Goal: Task Accomplishment & Management: Complete application form

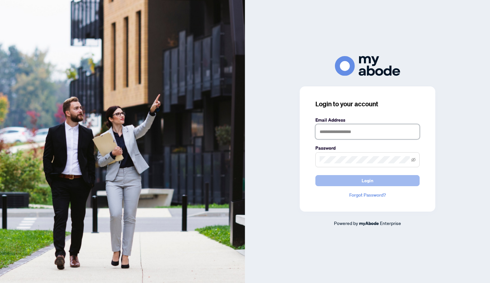
type input "**********"
click at [352, 181] on button "Login" at bounding box center [367, 180] width 104 height 11
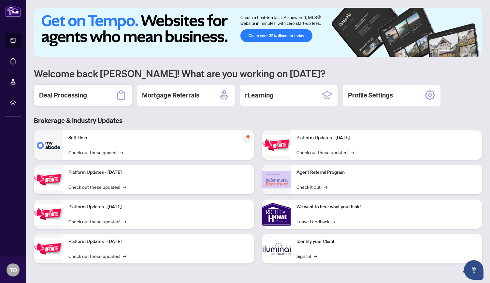
click at [71, 95] on h2 "Deal Processing" at bounding box center [63, 95] width 48 height 9
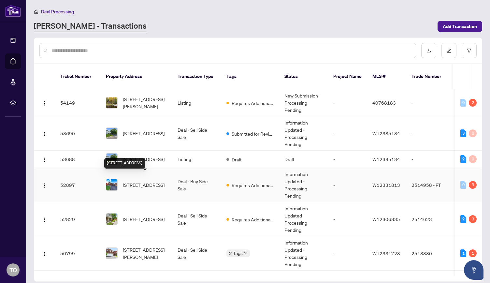
click at [143, 181] on span "52 Donaghedy Dr, Halton Hills, Ontario L7G 5H1, Canada" at bounding box center [144, 184] width 42 height 7
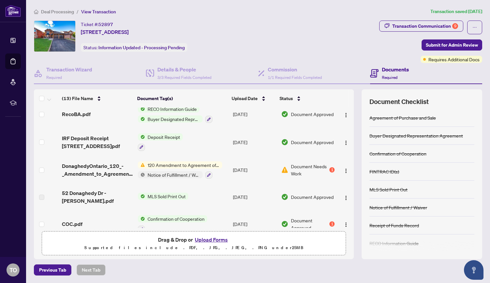
scroll to position [235, 0]
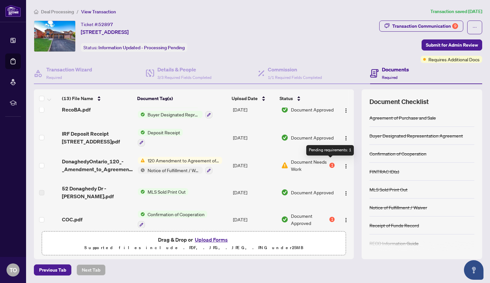
click at [330, 163] on div "1" at bounding box center [331, 165] width 5 height 5
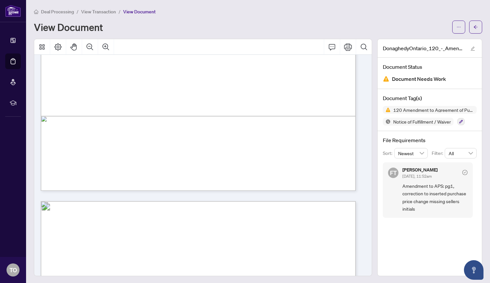
scroll to position [274, 0]
click at [456, 26] on button "button" at bounding box center [458, 27] width 13 height 13
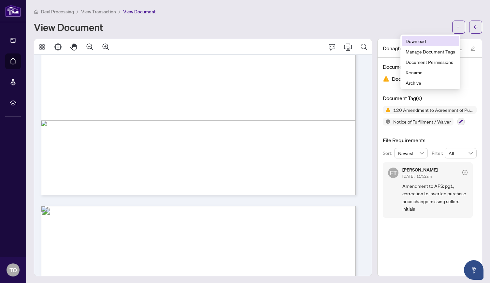
click at [434, 41] on span "Download" at bounding box center [430, 40] width 50 height 7
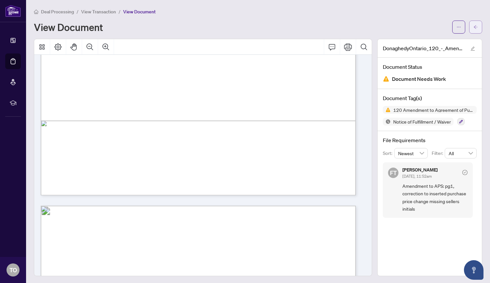
click at [474, 27] on button "button" at bounding box center [475, 27] width 13 height 13
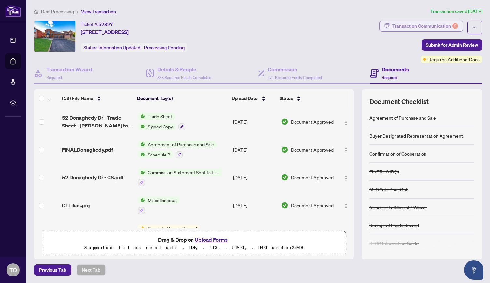
click at [434, 22] on div "Transaction Communication 9" at bounding box center [425, 26] width 66 height 10
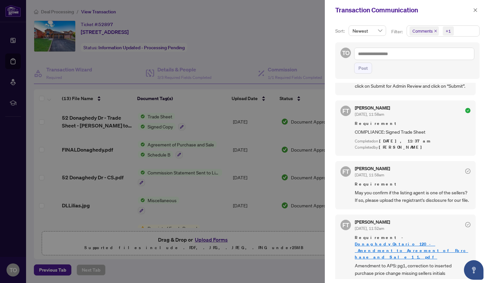
scroll to position [263, 0]
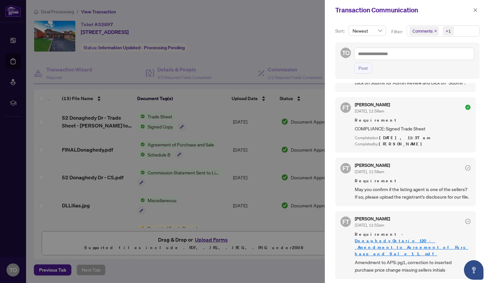
click at [229, 19] on div at bounding box center [245, 141] width 490 height 283
click at [476, 10] on icon "close" at bounding box center [475, 10] width 5 height 5
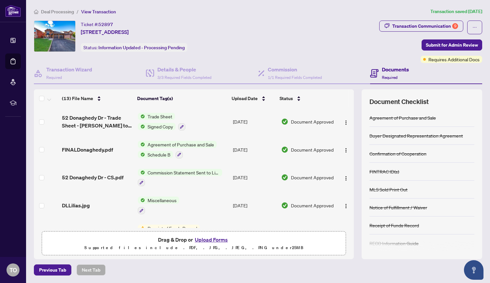
drag, startPoint x: 351, startPoint y: 114, endPoint x: 358, endPoint y: 170, distance: 56.4
click at [358, 170] on div "(13) File Name Document Tag(s) Upload Date Status (13) File Name Document Tag(s…" at bounding box center [258, 174] width 448 height 170
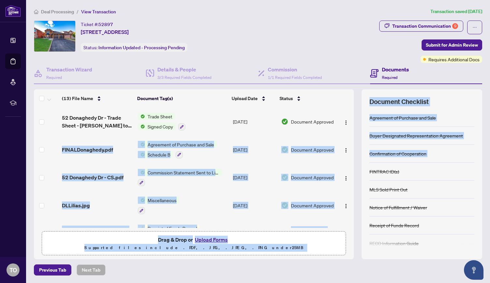
click at [351, 135] on td at bounding box center [345, 149] width 17 height 28
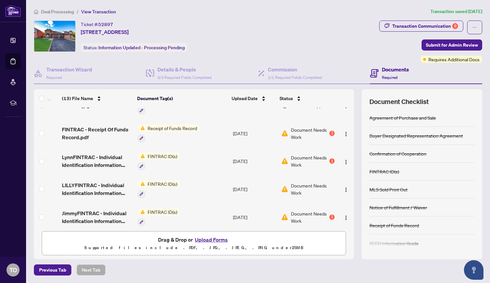
scroll to position [99, 0]
click at [329, 159] on div "1" at bounding box center [331, 161] width 5 height 5
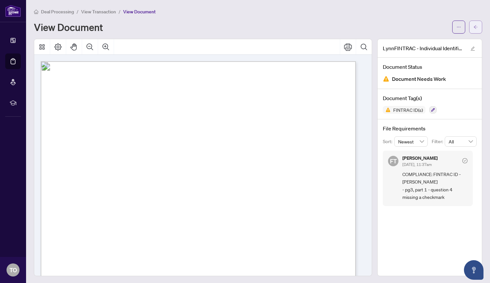
click at [473, 27] on icon "arrow-left" at bounding box center [475, 27] width 5 height 5
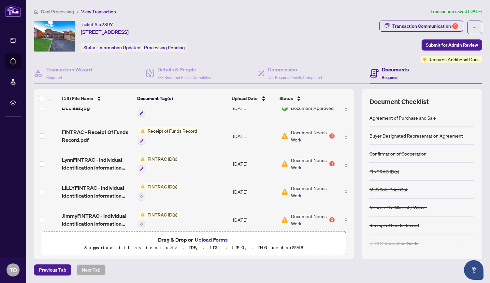
scroll to position [126, 0]
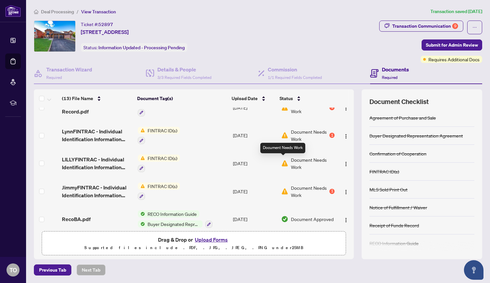
click at [282, 160] on img at bounding box center [284, 163] width 7 height 7
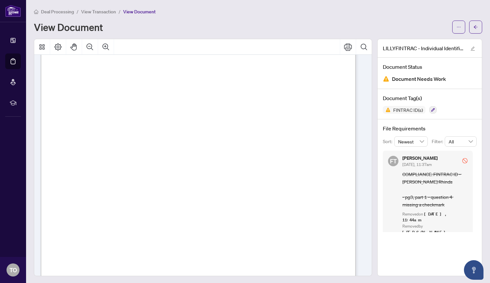
scroll to position [134, 0]
click at [473, 26] on icon "arrow-left" at bounding box center [475, 27] width 5 height 5
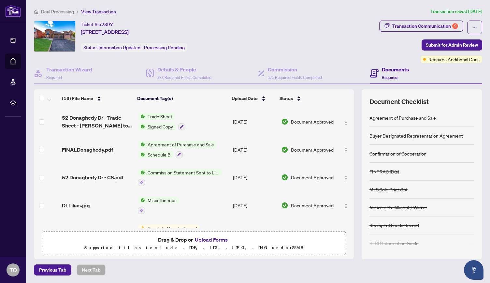
click at [351, 98] on th at bounding box center [350, 98] width 5 height 18
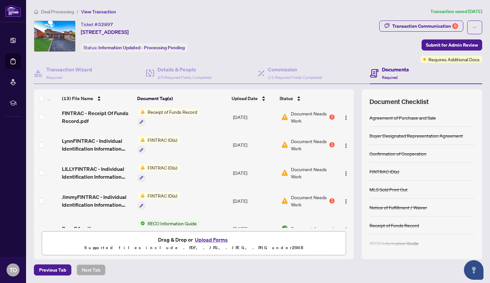
scroll to position [115, 0]
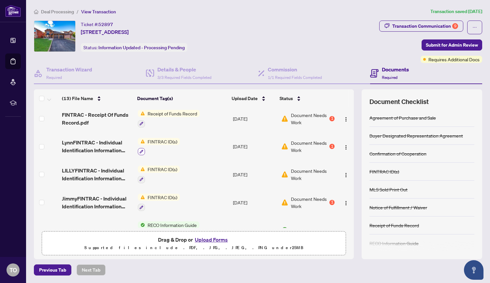
click at [140, 149] on icon "button" at bounding box center [141, 151] width 4 height 4
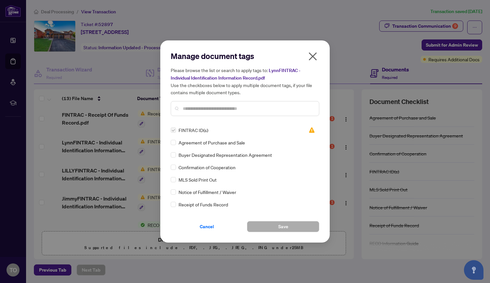
click at [314, 69] on h5 "Please browse the list or search to apply tags to: LynnFINTRAC - Individual Ide…" at bounding box center [245, 80] width 149 height 29
click at [311, 57] on icon "close" at bounding box center [312, 56] width 10 height 10
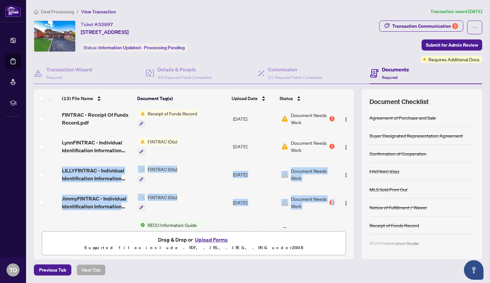
drag, startPoint x: 351, startPoint y: 154, endPoint x: 351, endPoint y: 198, distance: 44.0
click at [351, 198] on tbody "(13) File Name Document Tag(s) Upload Date Status 52 Donaghedy Dr - Trade Sheet…" at bounding box center [194, 173] width 320 height 361
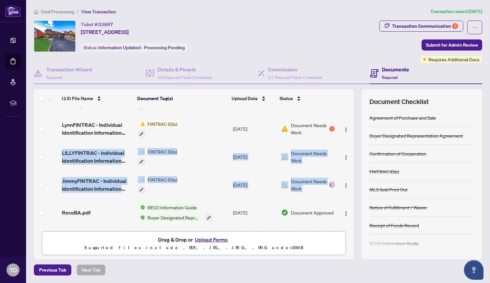
scroll to position [134, 0]
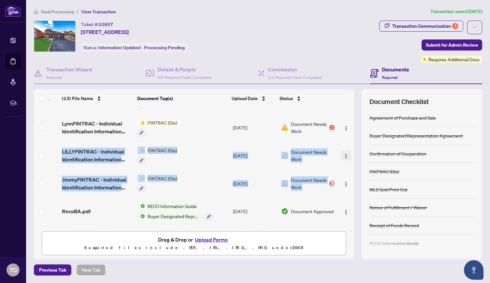
click at [345, 153] on img "button" at bounding box center [345, 155] width 5 height 5
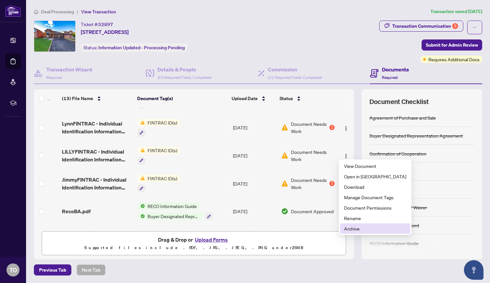
click at [360, 226] on span "Archive" at bounding box center [375, 228] width 62 height 7
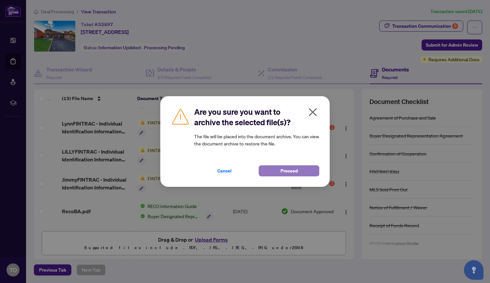
click at [299, 171] on button "Proceed" at bounding box center [289, 170] width 61 height 11
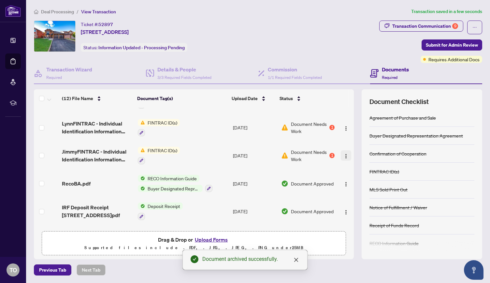
click at [343, 153] on img "button" at bounding box center [345, 155] width 5 height 5
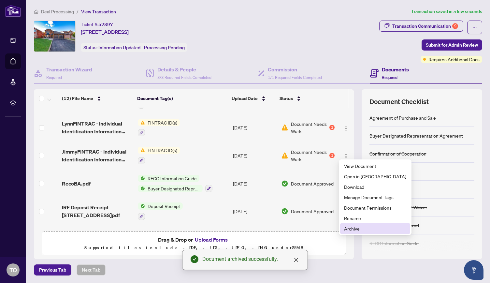
click at [361, 230] on span "Archive" at bounding box center [375, 228] width 62 height 7
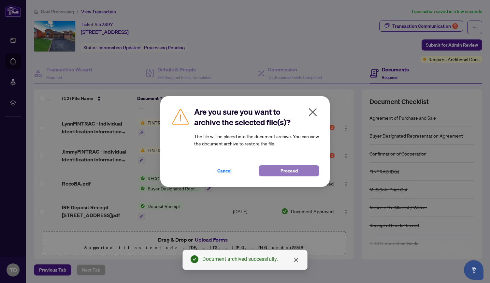
click at [309, 170] on button "Proceed" at bounding box center [289, 170] width 61 height 11
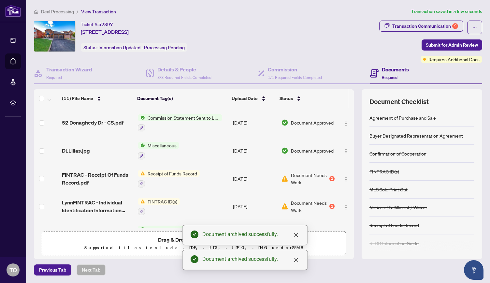
scroll to position [104, 0]
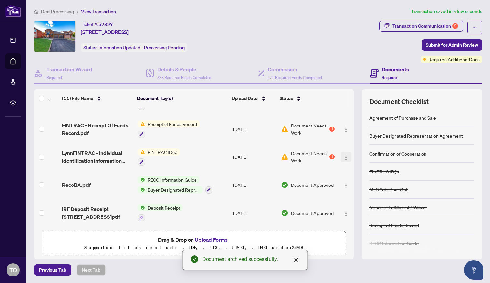
click at [344, 155] on img "button" at bounding box center [345, 157] width 5 height 5
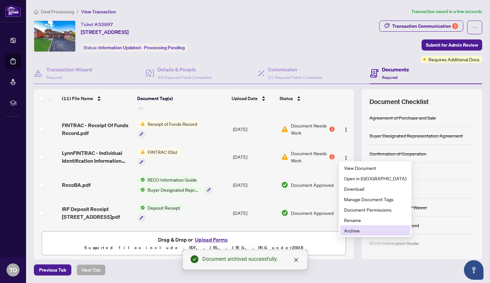
click at [359, 233] on span "Archive" at bounding box center [375, 230] width 62 height 7
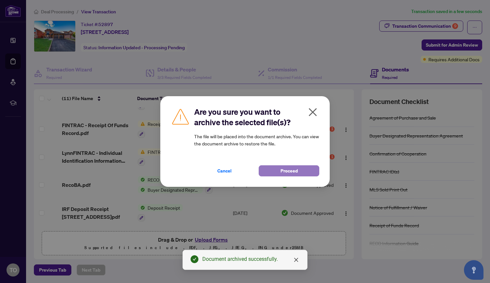
click at [281, 172] on span "Proceed" at bounding box center [288, 170] width 17 height 10
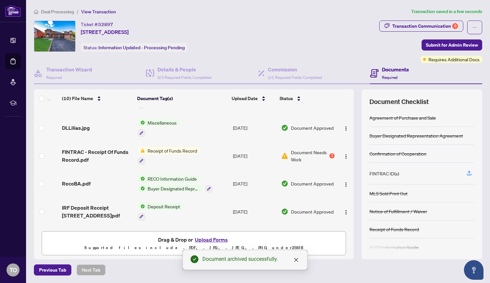
scroll to position [0, 0]
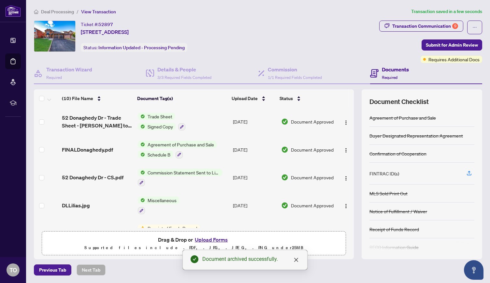
click at [203, 238] on button "Upload Forms" at bounding box center [211, 239] width 37 height 8
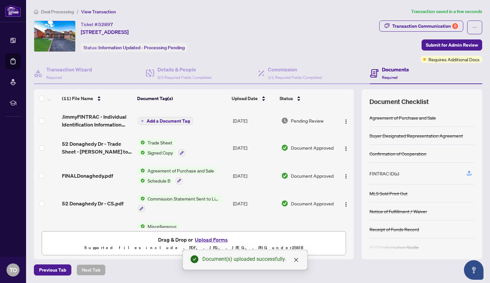
click at [216, 237] on button "Upload Forms" at bounding box center [211, 239] width 37 height 8
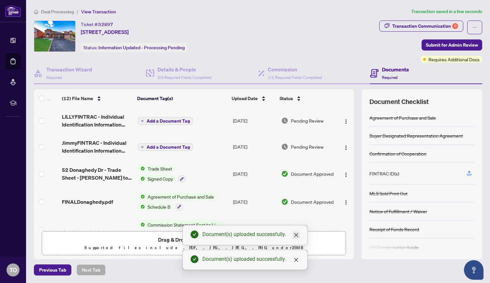
click at [297, 237] on icon "close" at bounding box center [295, 234] width 5 height 5
click at [296, 262] on icon "close" at bounding box center [295, 259] width 5 height 5
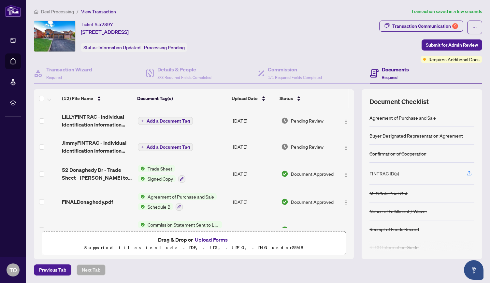
click at [215, 238] on button "Upload Forms" at bounding box center [211, 239] width 37 height 8
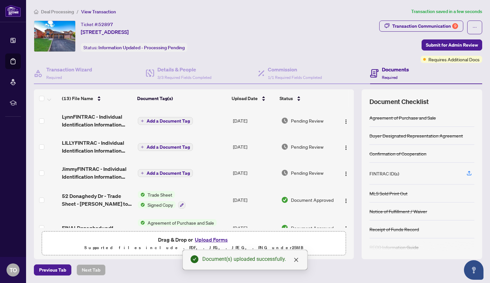
click at [163, 119] on span "Add a Document Tag" at bounding box center [168, 121] width 43 height 5
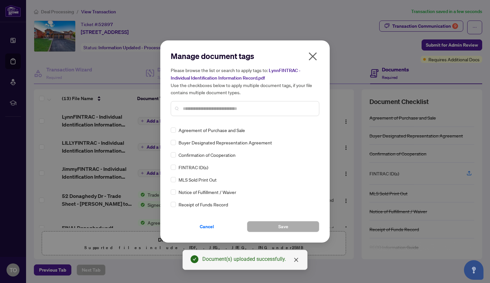
click at [197, 106] on input "text" at bounding box center [248, 108] width 131 height 7
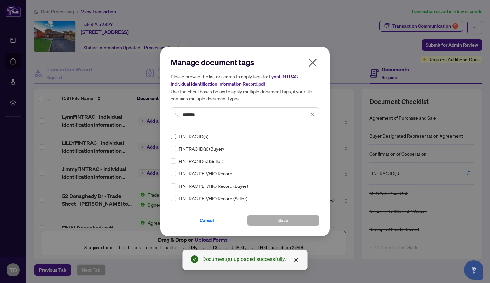
type input "*******"
click at [288, 219] on button "Save" at bounding box center [283, 220] width 72 height 11
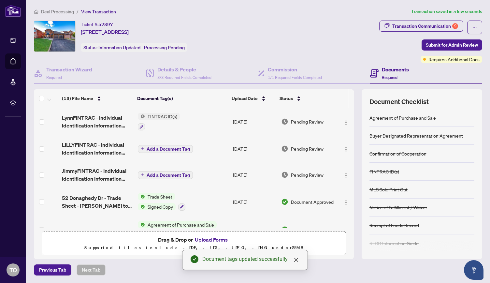
click at [183, 147] on span "Add a Document Tag" at bounding box center [168, 149] width 43 height 5
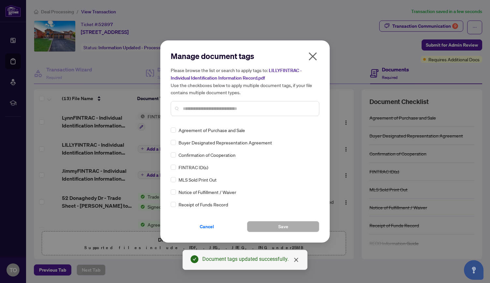
click at [191, 108] on input "text" at bounding box center [248, 108] width 131 height 7
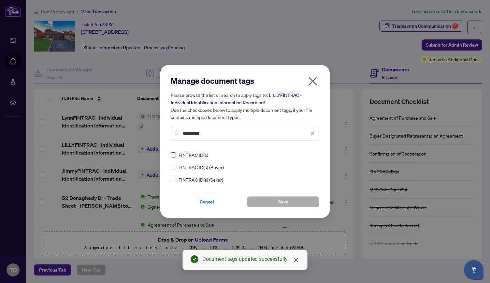
type input "**********"
click at [281, 203] on span "Save" at bounding box center [283, 201] width 10 height 10
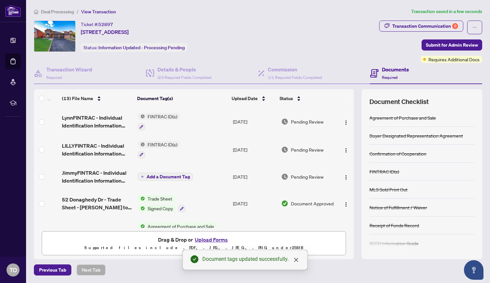
click at [179, 176] on span "Add a Document Tag" at bounding box center [168, 176] width 43 height 5
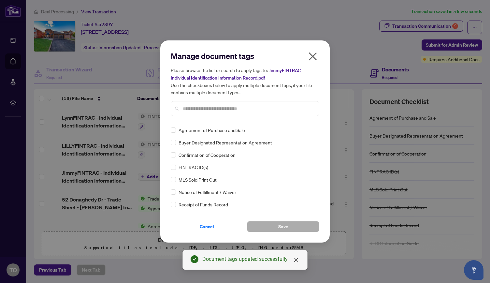
click at [190, 115] on div at bounding box center [245, 108] width 149 height 15
click at [190, 109] on input "text" at bounding box center [248, 108] width 131 height 7
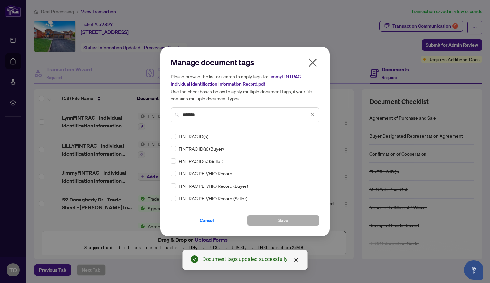
type input "*******"
click at [281, 221] on span "Save" at bounding box center [283, 220] width 10 height 10
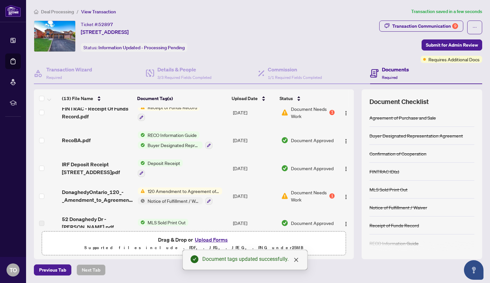
scroll to position [235, 0]
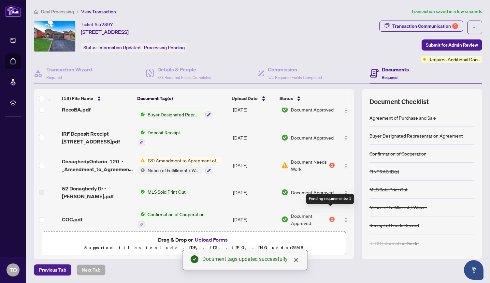
click at [330, 217] on div "1" at bounding box center [331, 219] width 5 height 5
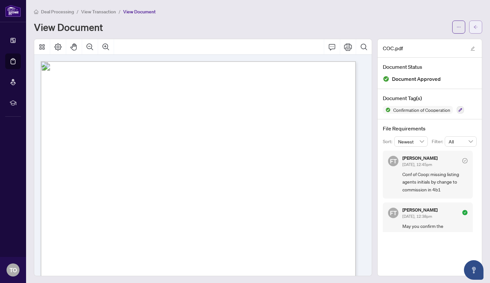
click at [473, 25] on icon "arrow-left" at bounding box center [475, 27] width 5 height 5
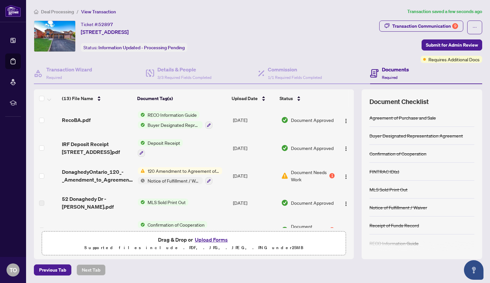
scroll to position [235, 0]
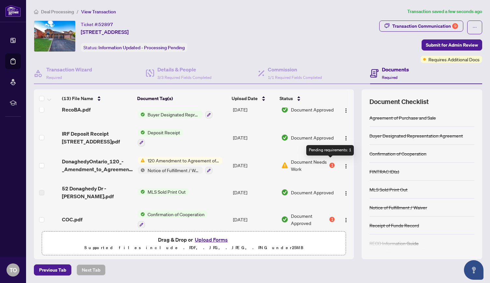
click at [329, 163] on div "1" at bounding box center [331, 165] width 5 height 5
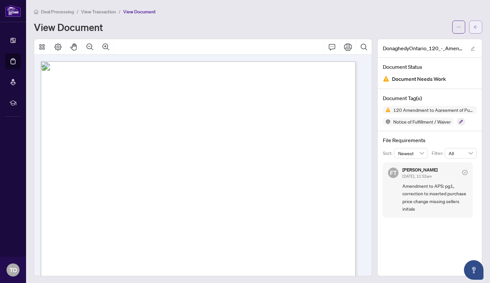
click at [473, 28] on icon "arrow-left" at bounding box center [475, 27] width 5 height 5
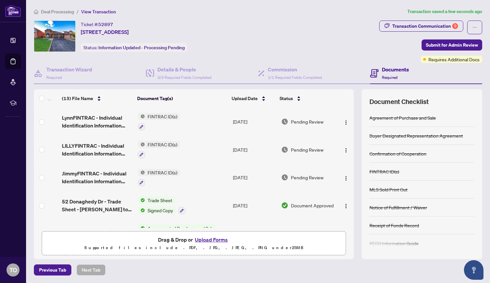
drag, startPoint x: 351, startPoint y: 118, endPoint x: 357, endPoint y: 159, distance: 41.0
click at [357, 159] on div "(13) File Name Document Tag(s) Upload Date Status (13) File Name Document Tag(s…" at bounding box center [258, 174] width 448 height 170
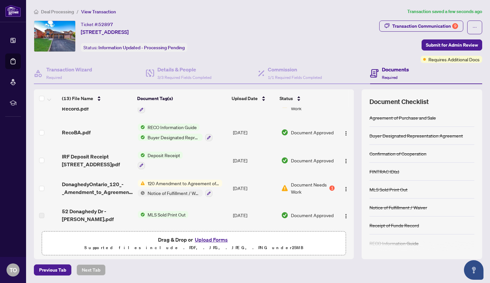
scroll to position [235, 0]
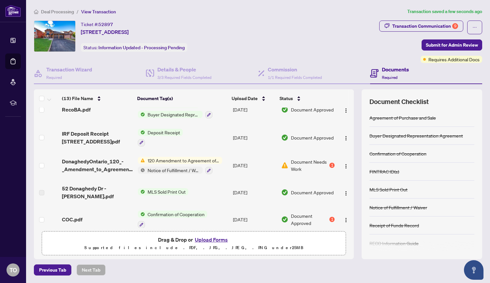
click at [358, 205] on div "(13) File Name Document Tag(s) Upload Date Status (13) File Name Document Tag(s…" at bounding box center [258, 174] width 448 height 170
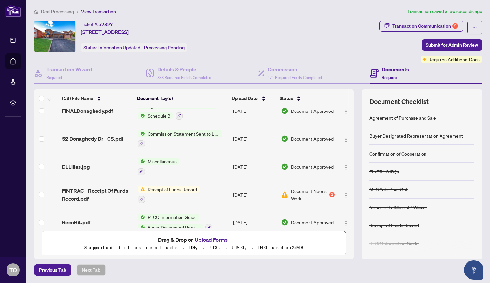
scroll to position [124, 0]
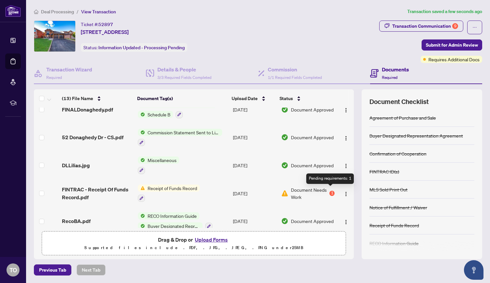
click at [330, 191] on div "1" at bounding box center [331, 193] width 5 height 5
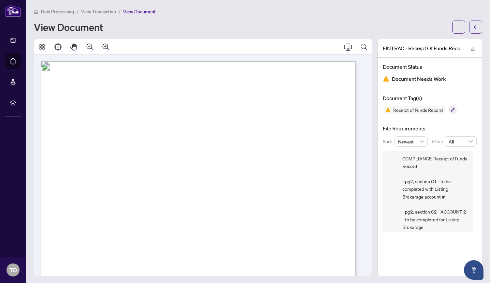
scroll to position [20, 0]
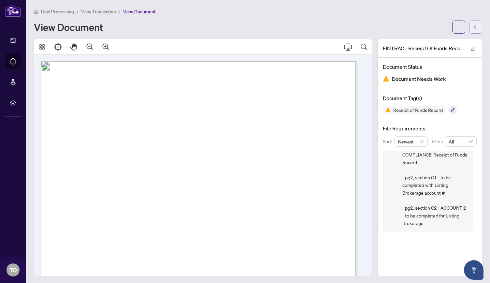
click at [473, 24] on button "button" at bounding box center [475, 27] width 13 height 13
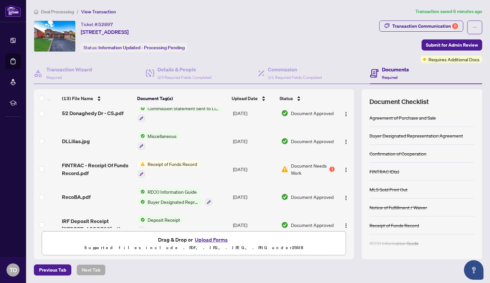
scroll to position [149, 0]
click at [344, 166] on img "button" at bounding box center [345, 168] width 5 height 5
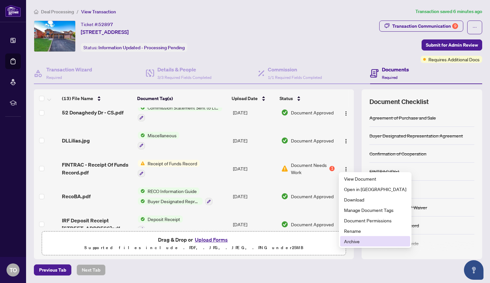
click at [356, 241] on span "Archive" at bounding box center [375, 240] width 62 height 7
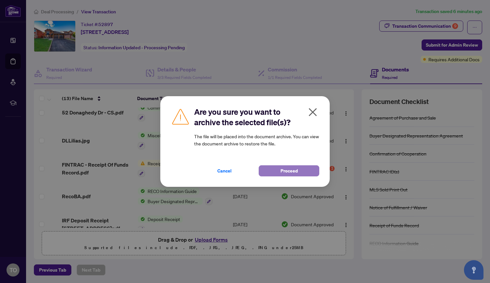
click at [298, 169] on button "Proceed" at bounding box center [289, 170] width 61 height 11
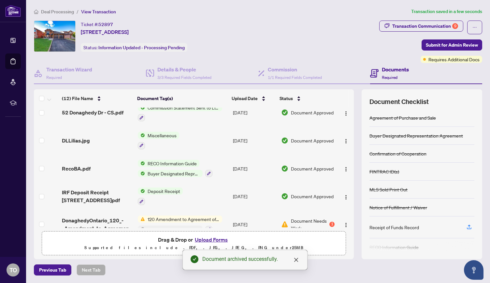
click at [217, 237] on button "Upload Forms" at bounding box center [211, 239] width 37 height 8
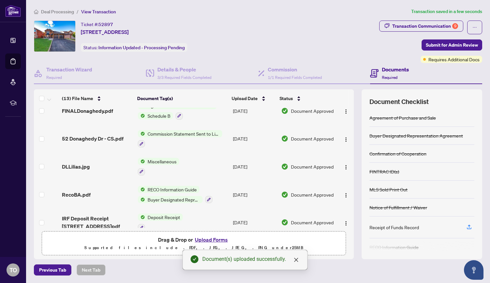
scroll to position [0, 0]
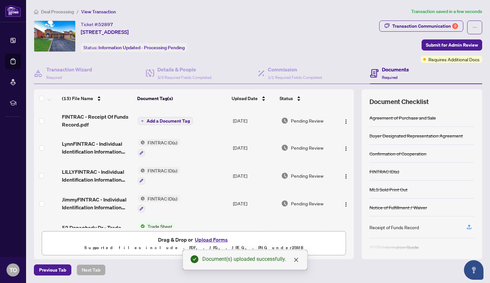
click at [183, 122] on span "Add a Document Tag" at bounding box center [168, 121] width 43 height 5
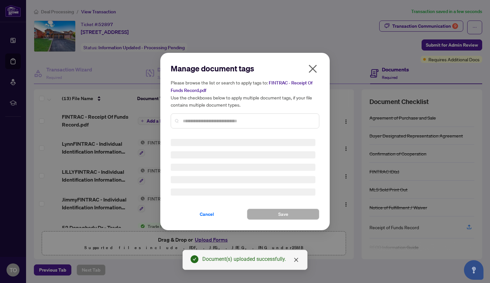
click at [198, 122] on div "Manage document tags Please browse the list or search to apply tags to: FINTRAC…" at bounding box center [245, 141] width 149 height 156
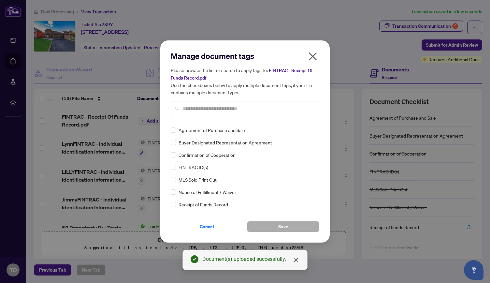
click at [199, 106] on input "text" at bounding box center [248, 108] width 131 height 7
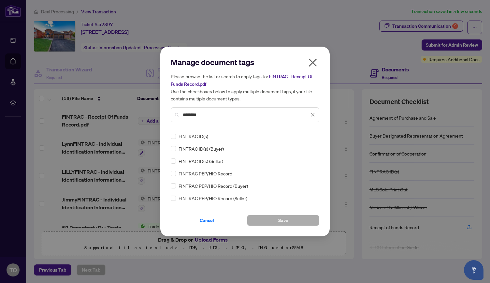
drag, startPoint x: 208, startPoint y: 118, endPoint x: 163, endPoint y: 107, distance: 45.5
click at [163, 107] on div "Manage document tags Please browse the list or search to apply tags to: FINTRAC…" at bounding box center [244, 142] width 169 height 190
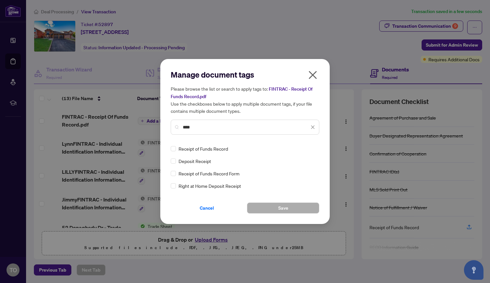
type input "****"
click at [295, 207] on button "Save" at bounding box center [283, 207] width 72 height 11
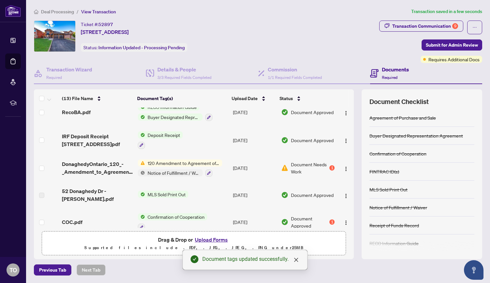
scroll to position [235, 0]
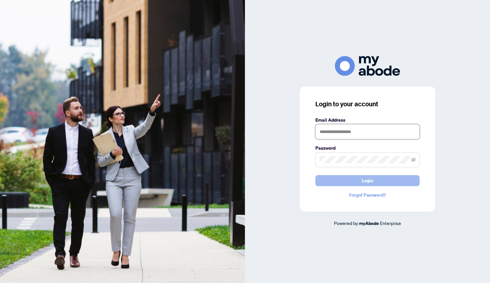
type input "**********"
click at [370, 181] on span "Login" at bounding box center [367, 180] width 12 height 10
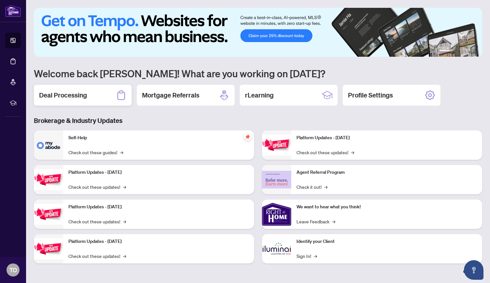
click at [74, 92] on h2 "Deal Processing" at bounding box center [63, 95] width 48 height 9
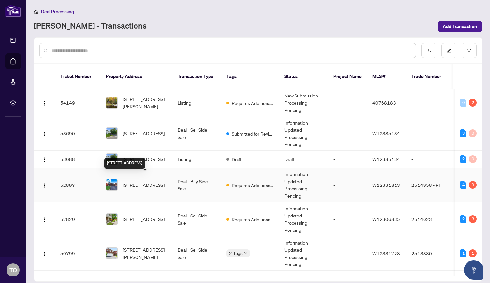
click at [149, 181] on span "52 Donaghedy Dr, Halton Hills, Ontario L7G 5H1, Canada" at bounding box center [144, 184] width 42 height 7
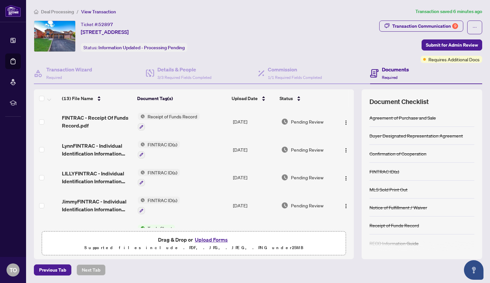
click at [211, 238] on button "Upload Forms" at bounding box center [211, 239] width 37 height 8
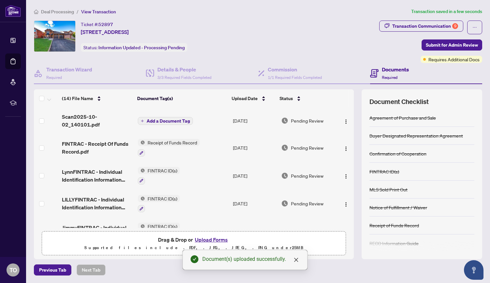
click at [170, 120] on span "Add a Document Tag" at bounding box center [168, 121] width 43 height 5
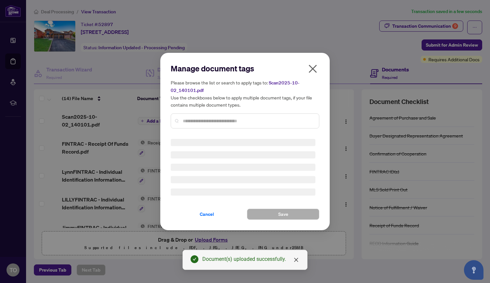
click at [208, 120] on div "Manage document tags Please browse the list or search to apply tags to: Scan202…" at bounding box center [245, 98] width 149 height 70
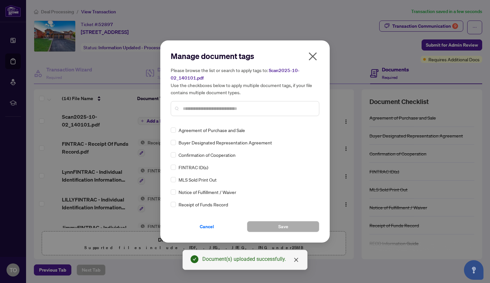
click at [205, 108] on input "text" at bounding box center [248, 108] width 131 height 7
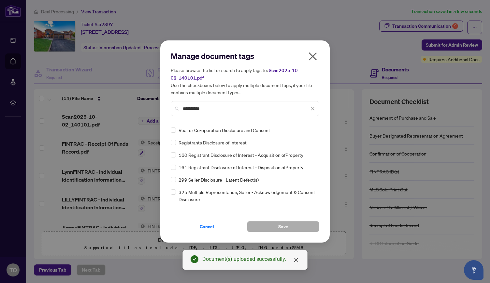
type input "**********"
click at [295, 226] on button "Save" at bounding box center [283, 226] width 72 height 11
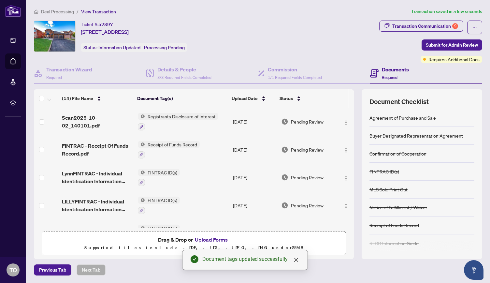
drag, startPoint x: 350, startPoint y: 117, endPoint x: 358, endPoint y: 169, distance: 53.1
click at [358, 169] on div "(14) File Name Document Tag(s) Upload Date Status (14) File Name Document Tag(s…" at bounding box center [258, 174] width 448 height 170
click at [344, 79] on div "Commission 1/1 Required Fields Completed" at bounding box center [314, 73] width 112 height 21
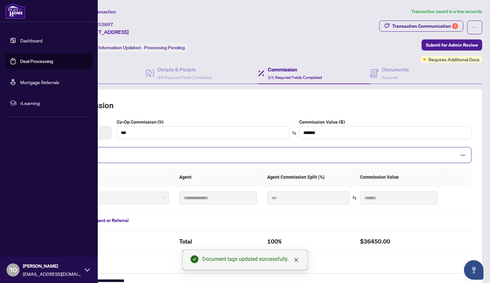
click at [22, 39] on link "Dashboard" at bounding box center [31, 40] width 22 height 6
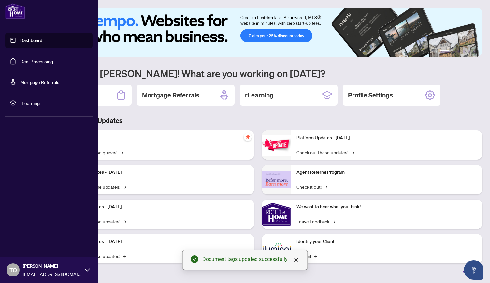
click at [31, 39] on link "Dashboard" at bounding box center [31, 40] width 22 height 6
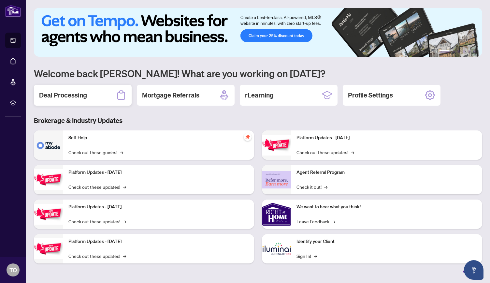
click at [104, 92] on div "Deal Processing" at bounding box center [83, 95] width 98 height 21
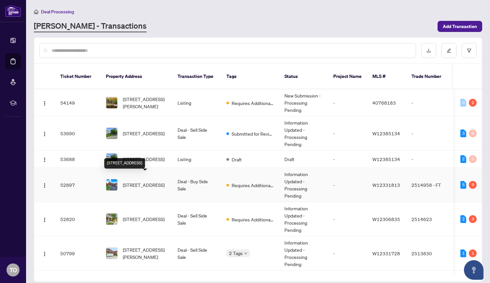
click at [156, 181] on span "[STREET_ADDRESS]" at bounding box center [144, 184] width 42 height 7
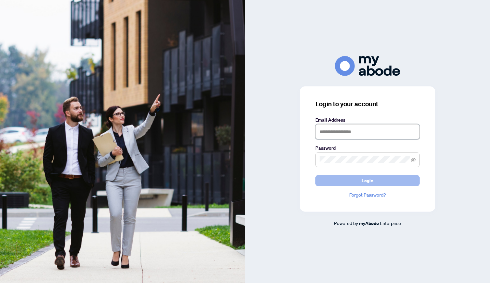
type input "**********"
click at [369, 182] on span "Login" at bounding box center [367, 180] width 12 height 10
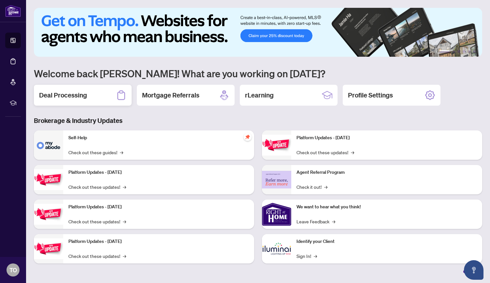
click at [74, 93] on h2 "Deal Processing" at bounding box center [63, 95] width 48 height 9
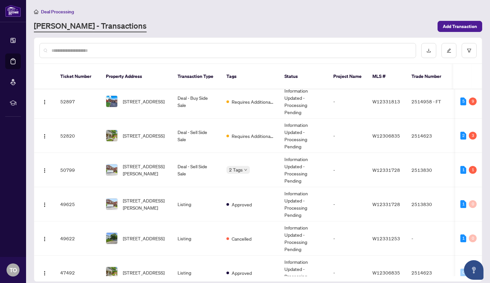
scroll to position [84, 0]
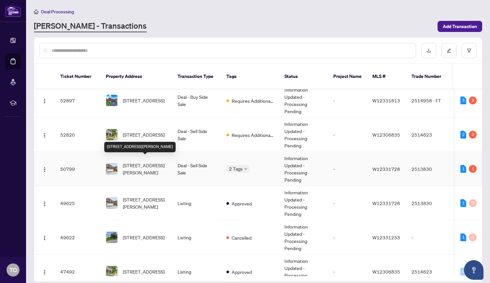
click at [130, 162] on span "[STREET_ADDRESS][PERSON_NAME]" at bounding box center [145, 169] width 44 height 14
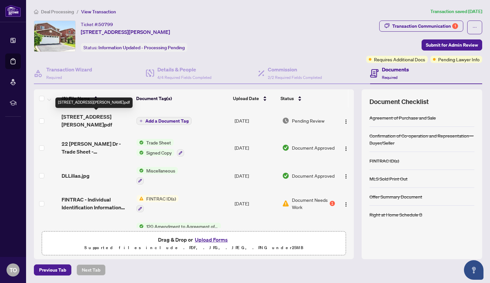
click at [73, 116] on span "[STREET_ADDRESS][PERSON_NAME]pdf" at bounding box center [97, 121] width 70 height 16
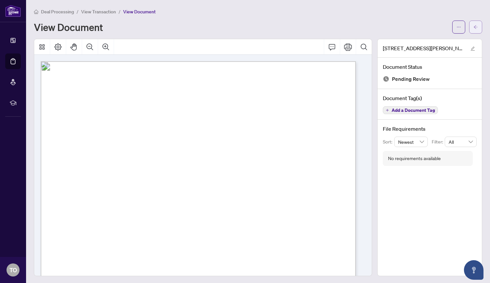
click at [473, 25] on button "button" at bounding box center [475, 27] width 13 height 13
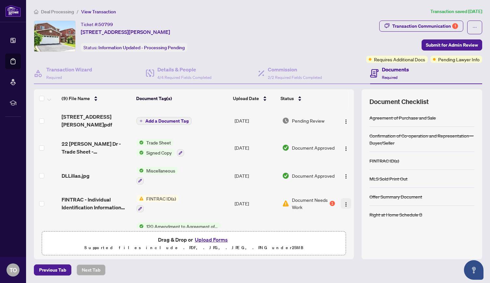
click at [345, 204] on img "button" at bounding box center [345, 204] width 5 height 5
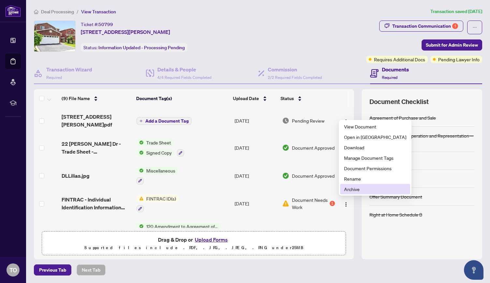
click at [353, 189] on span "Archive" at bounding box center [375, 188] width 62 height 7
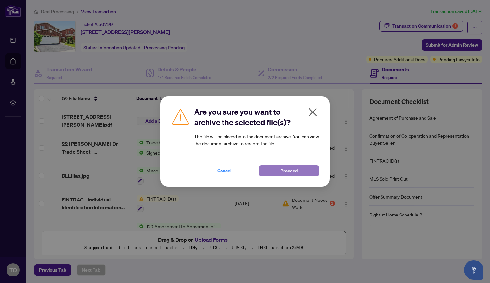
click at [304, 172] on button "Proceed" at bounding box center [289, 170] width 61 height 11
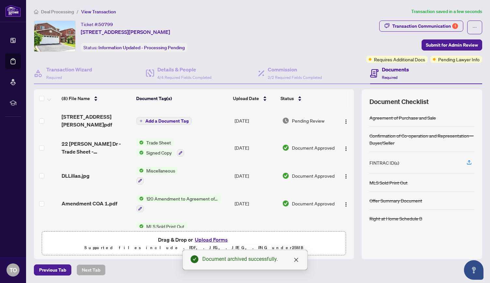
click at [216, 238] on button "Upload Forms" at bounding box center [211, 239] width 37 height 8
click at [177, 119] on span "Add a Document Tag" at bounding box center [166, 121] width 43 height 5
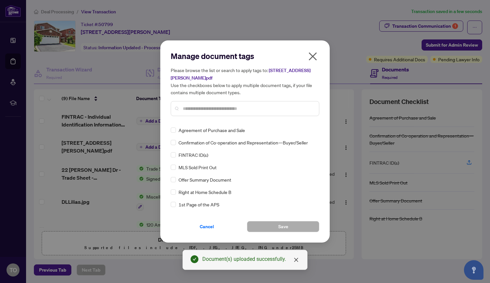
click at [219, 106] on input "text" at bounding box center [248, 108] width 131 height 7
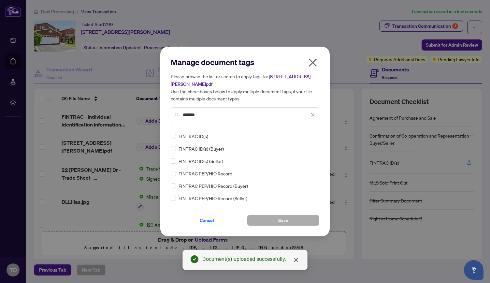
type input "*******"
click at [268, 220] on button "Save" at bounding box center [283, 220] width 72 height 11
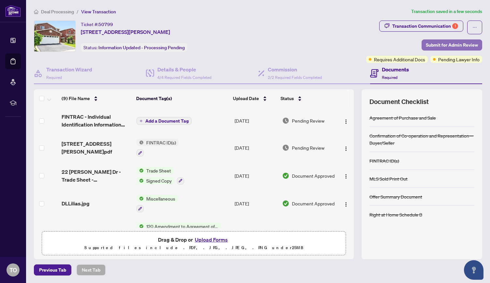
click at [429, 43] on span "Submit for Admin Review" at bounding box center [452, 45] width 52 height 10
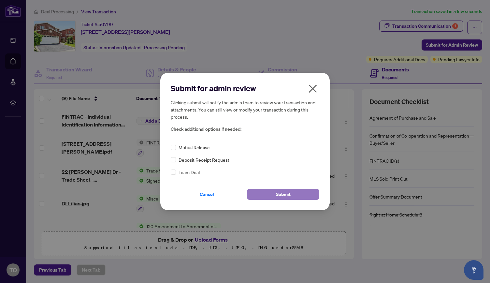
click at [277, 192] on span "Submit" at bounding box center [283, 194] width 15 height 10
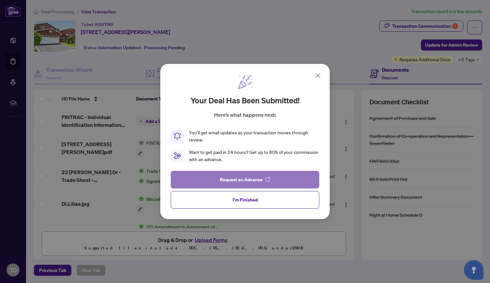
click at [238, 179] on span "Request an Advance" at bounding box center [241, 179] width 43 height 10
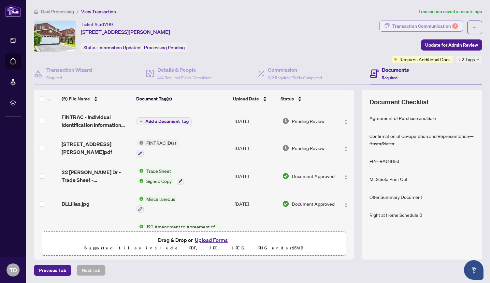
click at [432, 28] on div "Transaction Communication 1" at bounding box center [425, 26] width 66 height 10
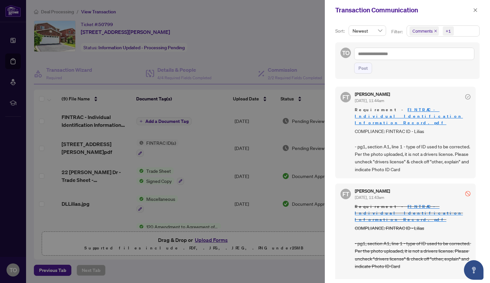
click at [177, 129] on div at bounding box center [245, 141] width 490 height 283
click at [476, 11] on icon "close" at bounding box center [476, 10] width 4 height 4
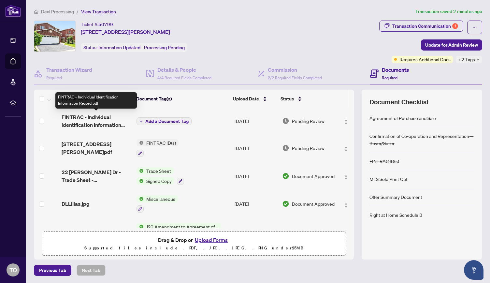
click at [97, 116] on span "FINTRAC - Individual Identification Information Record.pdf" at bounding box center [97, 121] width 70 height 16
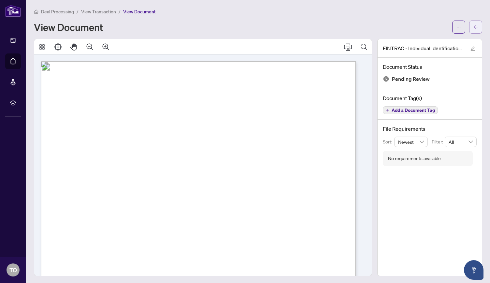
click at [473, 28] on icon "arrow-left" at bounding box center [475, 27] width 5 height 5
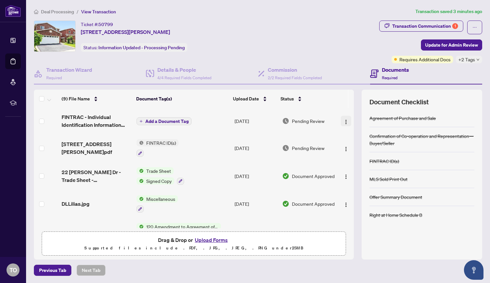
click at [343, 121] on img "button" at bounding box center [345, 121] width 5 height 5
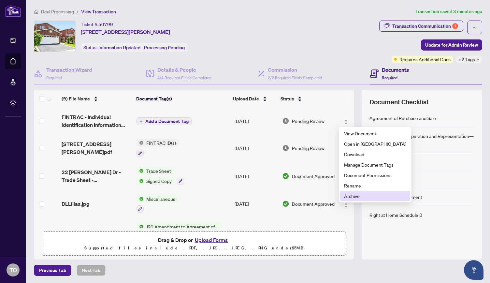
click at [352, 195] on span "Archive" at bounding box center [375, 195] width 62 height 7
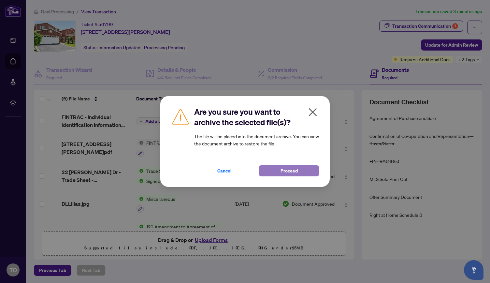
click at [295, 172] on span "Proceed" at bounding box center [288, 170] width 17 height 10
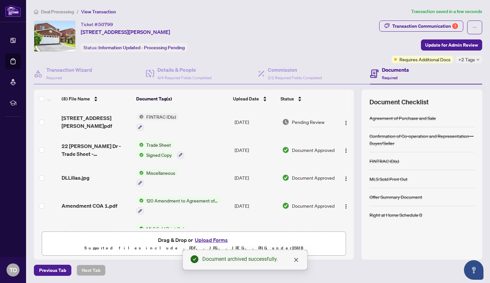
click at [295, 172] on td "Document Approved" at bounding box center [308, 178] width 58 height 28
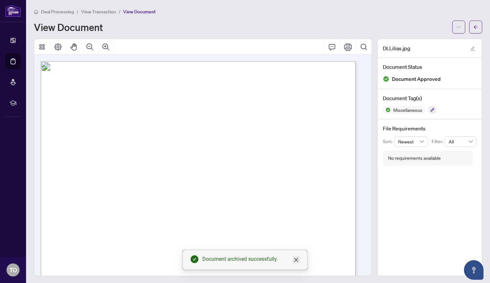
click at [297, 260] on icon "close" at bounding box center [295, 259] width 5 height 5
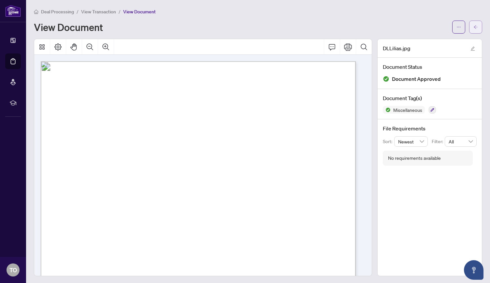
click at [473, 25] on icon "arrow-left" at bounding box center [475, 27] width 5 height 5
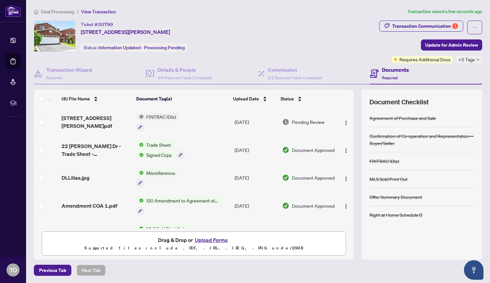
click at [217, 237] on button "Upload Forms" at bounding box center [211, 239] width 37 height 8
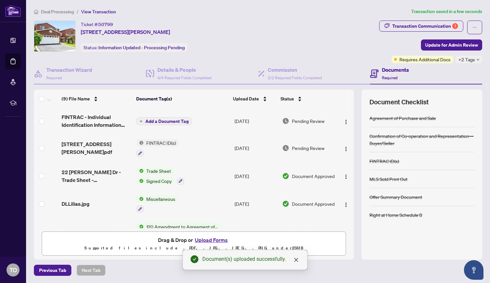
click at [161, 119] on span "Add a Document Tag" at bounding box center [166, 121] width 43 height 5
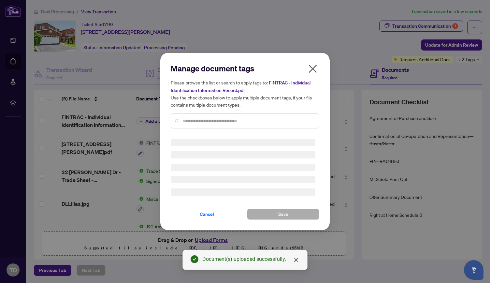
click at [202, 120] on div "Manage document tags Please browse the list or search to apply tags to: FINTRAC…" at bounding box center [245, 98] width 149 height 70
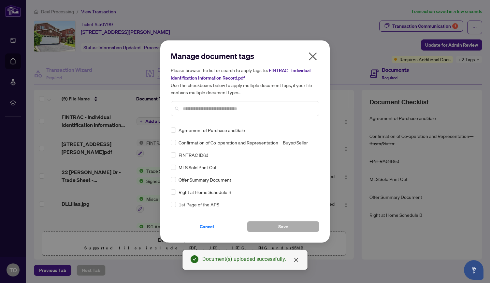
click at [205, 101] on div at bounding box center [245, 108] width 149 height 15
click at [204, 112] on div at bounding box center [245, 108] width 149 height 15
click at [204, 110] on input "text" at bounding box center [248, 108] width 131 height 7
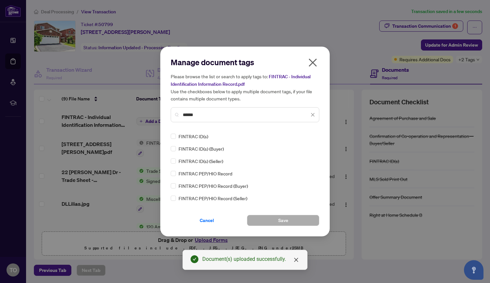
type input "******"
click at [280, 221] on span "Save" at bounding box center [283, 220] width 10 height 10
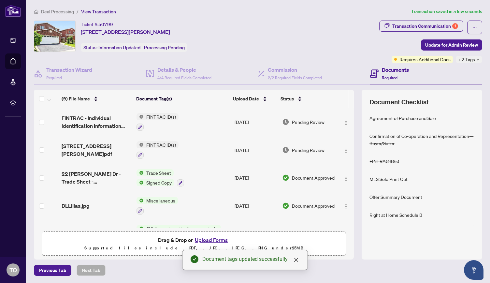
click at [476, 59] on icon "down" at bounding box center [477, 59] width 3 height 3
click at [447, 105] on div "Document Checklist" at bounding box center [421, 101] width 105 height 9
click at [441, 25] on div "Transaction Communication 1" at bounding box center [425, 26] width 66 height 10
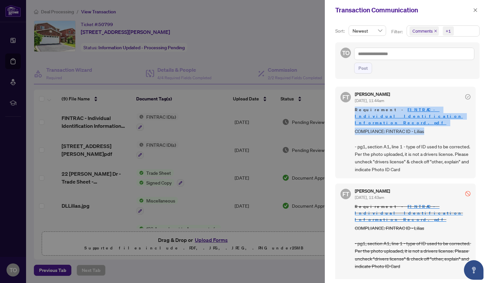
drag, startPoint x: 474, startPoint y: 93, endPoint x: 478, endPoint y: 124, distance: 31.6
click at [478, 124] on div "Sort: Newest Filter: Comments +1 TO Post FT Florabelle Tabije Sep/22/2025, 11:4…" at bounding box center [407, 151] width 165 height 262
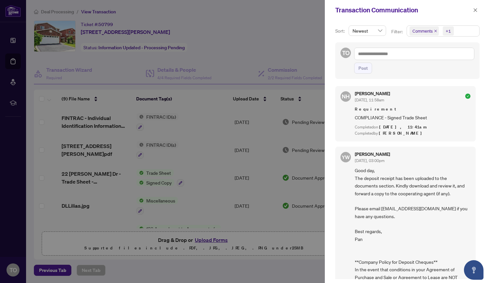
scroll to position [821, 0]
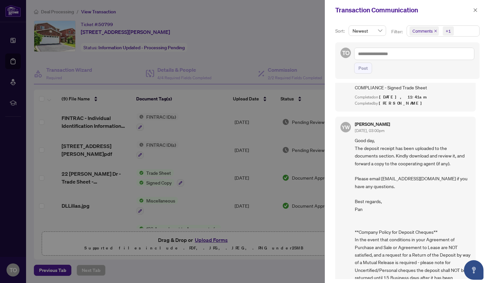
click at [272, 37] on div at bounding box center [245, 141] width 490 height 283
click at [475, 9] on icon "close" at bounding box center [475, 10] width 5 height 5
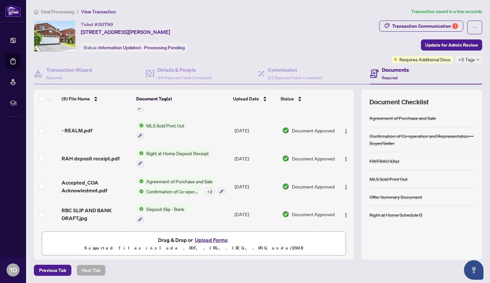
scroll to position [0, 0]
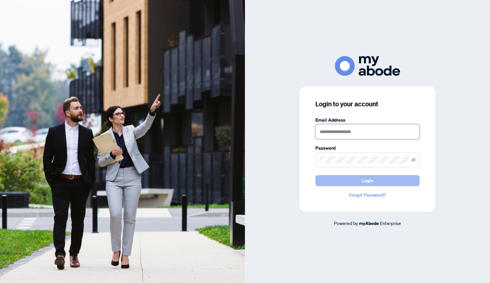
type input "**********"
click at [358, 179] on button "Login" at bounding box center [367, 180] width 104 height 11
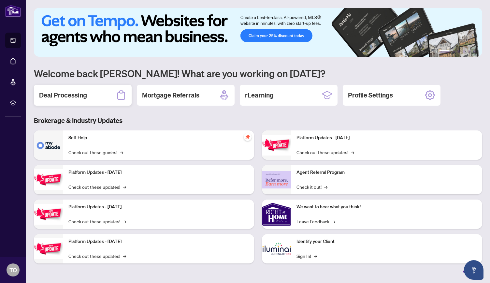
click at [78, 94] on h2 "Deal Processing" at bounding box center [63, 95] width 48 height 9
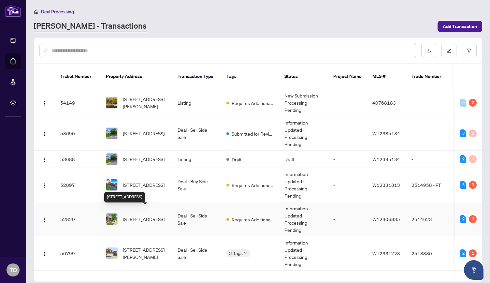
click at [149, 215] on span "[STREET_ADDRESS]" at bounding box center [144, 218] width 42 height 7
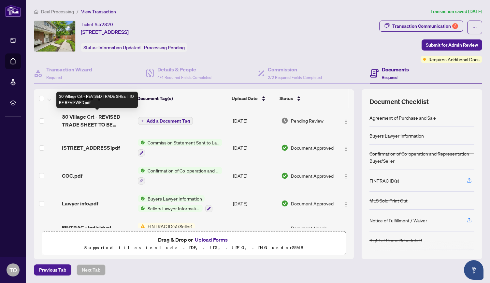
click at [106, 115] on span "30 Village Crt - REVISED TRADE SHEET TO BE REVIEWED.pdf" at bounding box center [97, 121] width 71 height 16
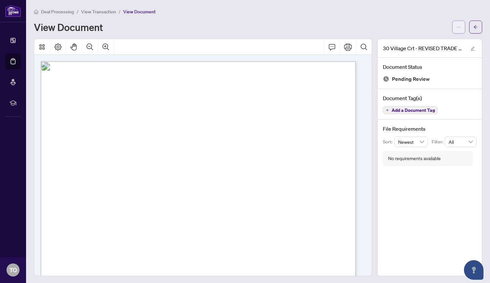
click at [456, 25] on icon "ellipsis" at bounding box center [458, 27] width 5 height 5
click at [435, 42] on span "Download" at bounding box center [430, 40] width 50 height 7
click at [475, 28] on button "button" at bounding box center [475, 27] width 13 height 13
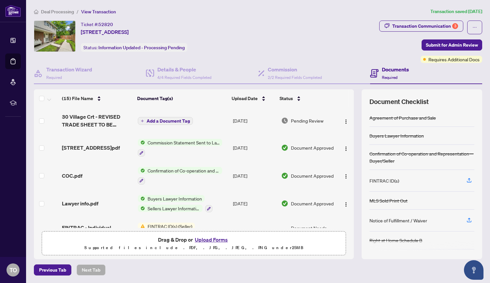
drag, startPoint x: 351, startPoint y: 115, endPoint x: 353, endPoint y: 99, distance: 16.3
click at [353, 99] on div "(15) File Name Document Tag(s) Upload Date Status (15) File Name Document Tag(s…" at bounding box center [194, 158] width 320 height 138
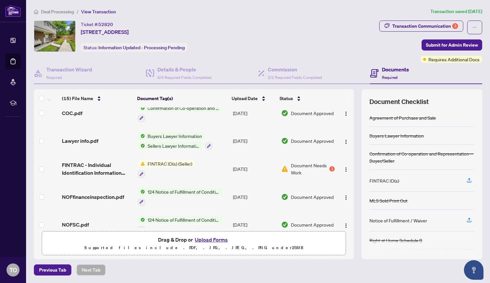
scroll to position [80, 0]
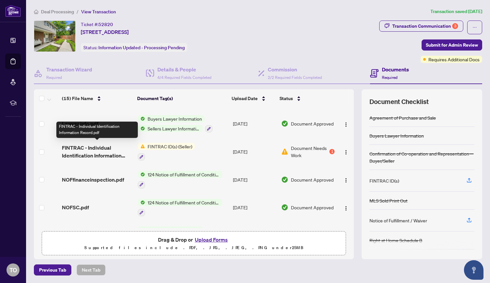
click at [106, 147] on span "FINTRAC - Individual Identification Information Record.pdf" at bounding box center [97, 152] width 71 height 16
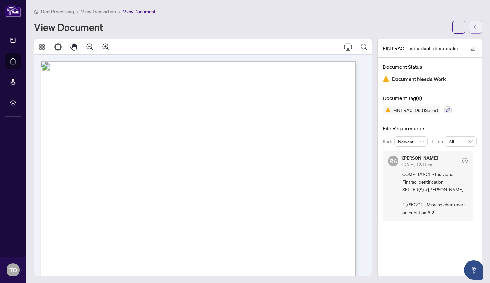
click at [474, 26] on icon "arrow-left" at bounding box center [476, 27] width 4 height 4
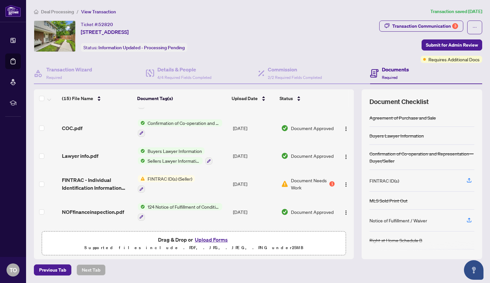
scroll to position [61, 0]
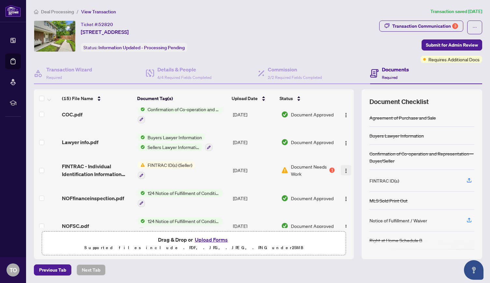
click at [345, 170] on img "button" at bounding box center [345, 170] width 5 height 5
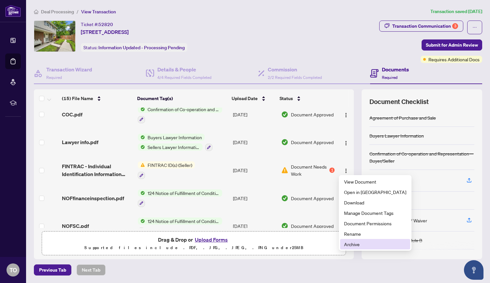
click at [354, 246] on span "Archive" at bounding box center [375, 243] width 62 height 7
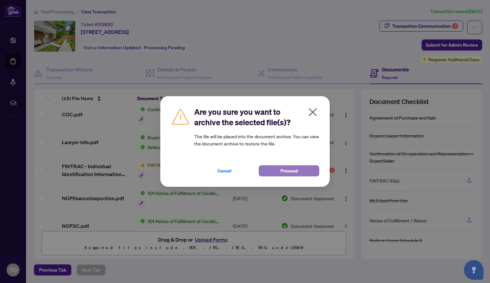
click at [287, 171] on span "Proceed" at bounding box center [288, 170] width 17 height 10
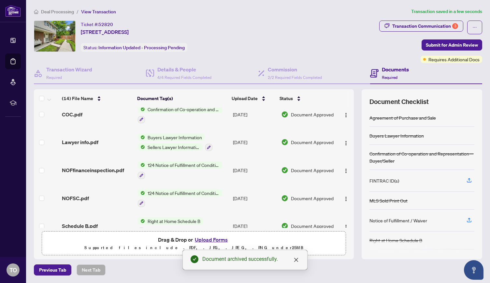
click at [213, 239] on button "Upload Forms" at bounding box center [211, 239] width 37 height 8
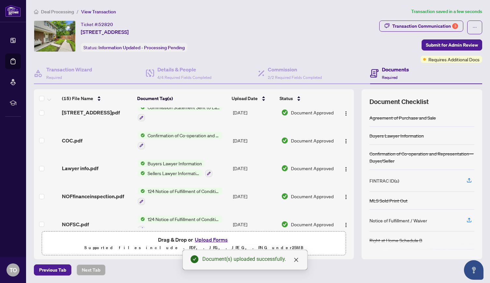
scroll to position [0, 0]
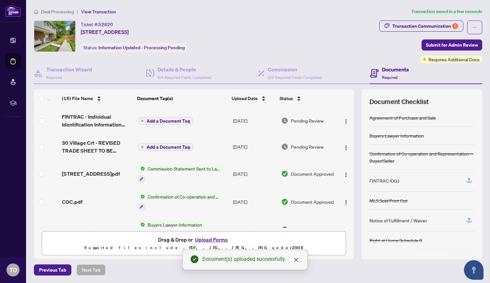
click at [178, 121] on span "Add a Document Tag" at bounding box center [168, 121] width 43 height 5
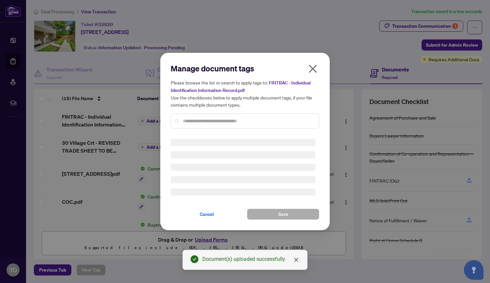
click at [198, 120] on div "Manage document tags Please browse the list or search to apply tags to: FINTRAC…" at bounding box center [245, 98] width 149 height 70
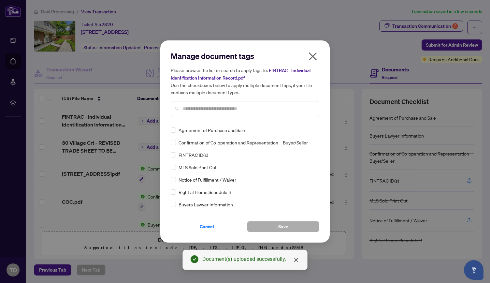
click at [201, 109] on input "text" at bounding box center [248, 108] width 131 height 7
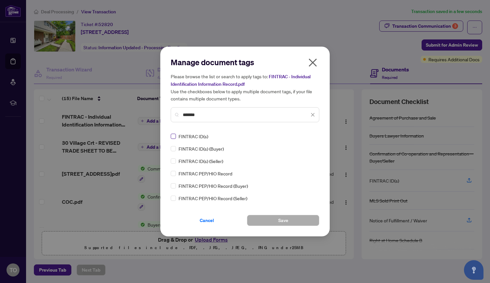
type input "*******"
click at [279, 218] on span "Save" at bounding box center [283, 220] width 10 height 10
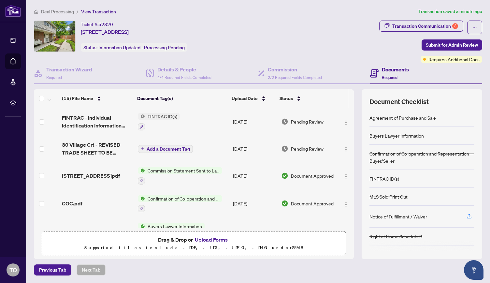
click at [208, 238] on button "Upload Forms" at bounding box center [211, 239] width 37 height 8
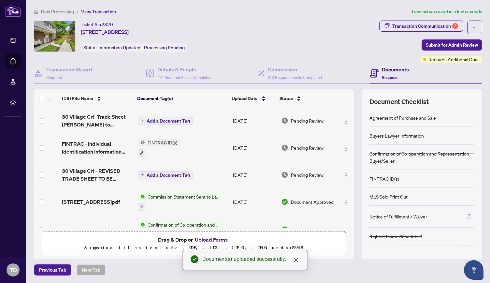
click at [171, 117] on button "Add a Document Tag" at bounding box center [165, 121] width 55 height 8
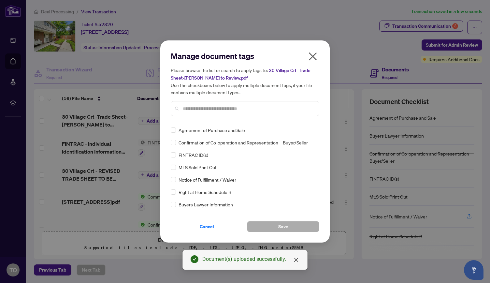
click at [191, 120] on div "Manage document tags Please browse the list or search to apply tags to: 30 Vill…" at bounding box center [245, 86] width 149 height 70
click at [196, 105] on input "text" at bounding box center [248, 108] width 131 height 7
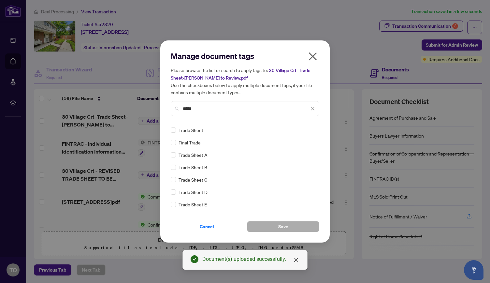
type input "*****"
click at [283, 228] on span "Save" at bounding box center [283, 226] width 10 height 10
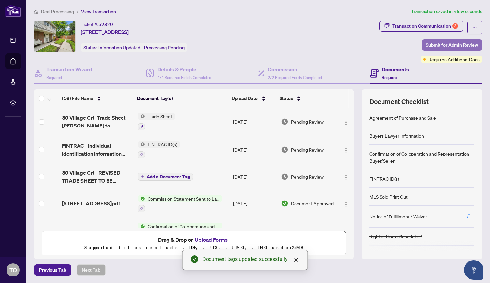
click at [441, 41] on span "Submit for Admin Review" at bounding box center [452, 45] width 52 height 10
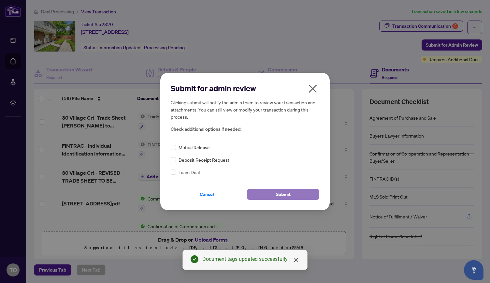
click at [289, 193] on span "Submit" at bounding box center [283, 194] width 15 height 10
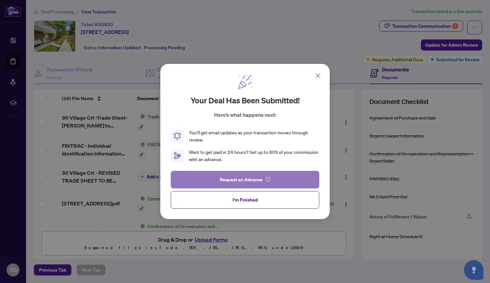
click at [233, 177] on span "Request an Advance" at bounding box center [241, 179] width 43 height 10
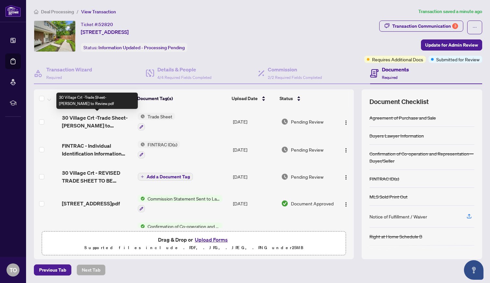
click at [97, 115] on span "30 Village Crt -Trade Sheet-[PERSON_NAME] to Review.pdf" at bounding box center [97, 122] width 71 height 16
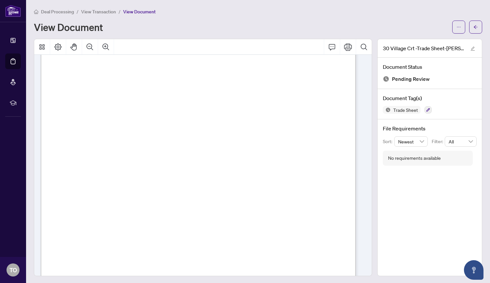
scroll to position [87, 0]
click at [473, 25] on icon "arrow-left" at bounding box center [475, 27] width 5 height 5
